Goal: Feedback & Contribution: Submit feedback/report problem

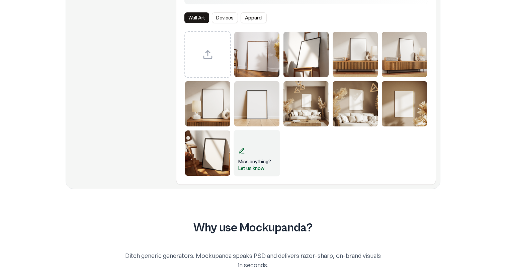
scroll to position [213, 0]
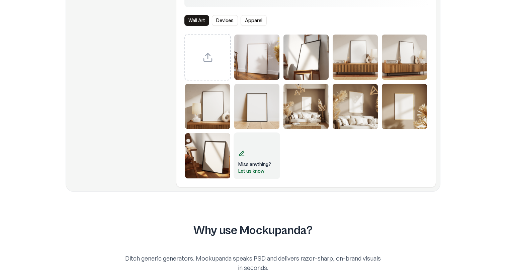
click at [255, 149] on div "Miss anything? Let us know" at bounding box center [257, 155] width 47 height 47
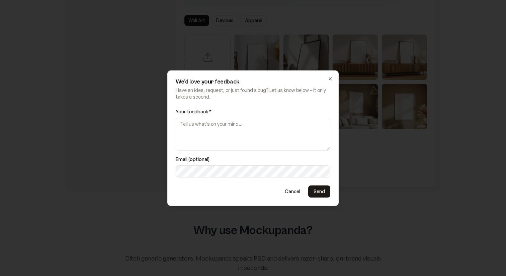
click at [247, 130] on textarea "Your feedback *" at bounding box center [253, 134] width 155 height 33
type textarea "does this even work"
click at [320, 191] on button "Send" at bounding box center [319, 191] width 22 height 12
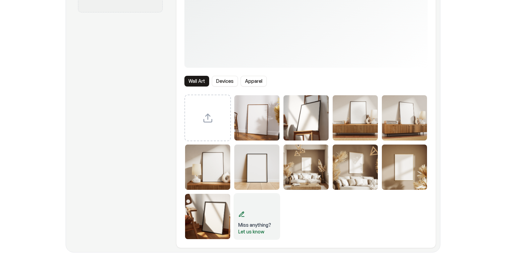
scroll to position [132, 0]
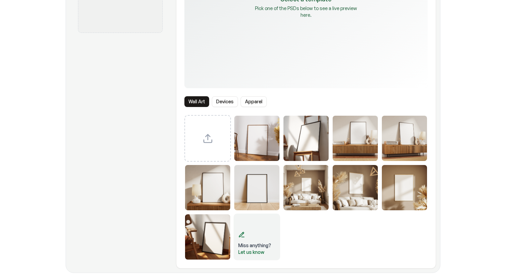
click at [222, 101] on button "Devices" at bounding box center [225, 101] width 26 height 11
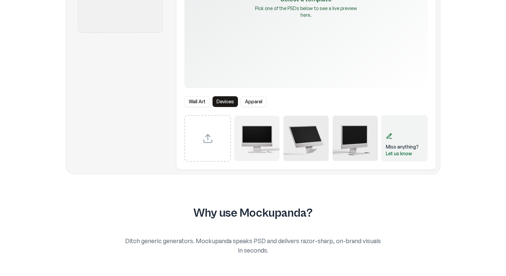
click at [264, 143] on img "Select template iMac Mockup 1" at bounding box center [256, 138] width 45 height 45
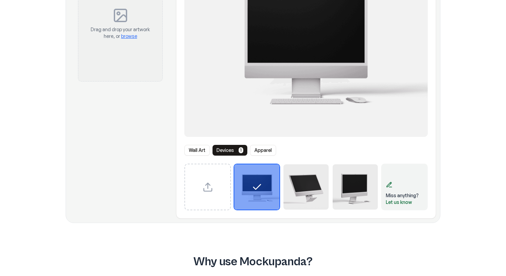
scroll to position [78, 0]
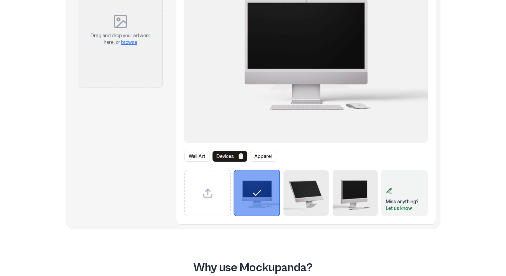
click at [230, 159] on button "Devices 1" at bounding box center [230, 156] width 35 height 11
click at [260, 184] on div "Select template iMac Mockup 1" at bounding box center [256, 192] width 45 height 45
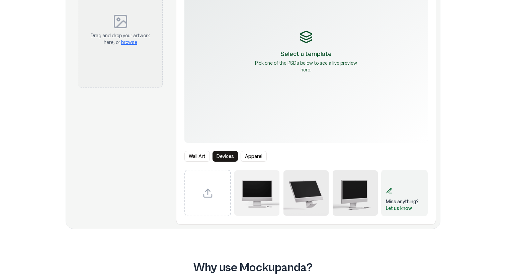
click at [258, 155] on button "Apparel" at bounding box center [254, 156] width 26 height 11
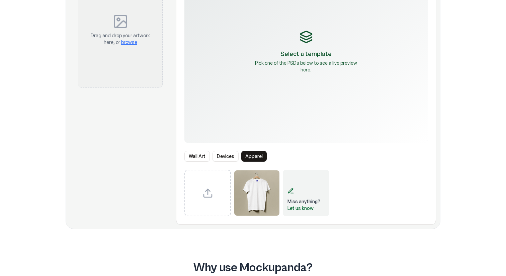
click at [258, 155] on button "Apparel" at bounding box center [253, 156] width 25 height 11
click at [195, 157] on button "Wall Art" at bounding box center [196, 156] width 25 height 11
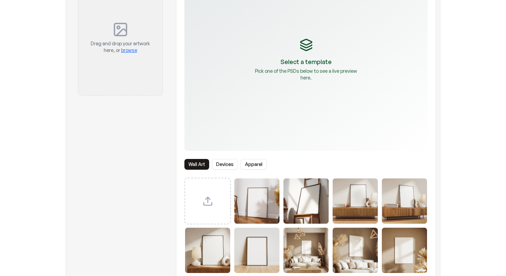
scroll to position [0, 0]
